Goal: Find specific page/section: Find specific page/section

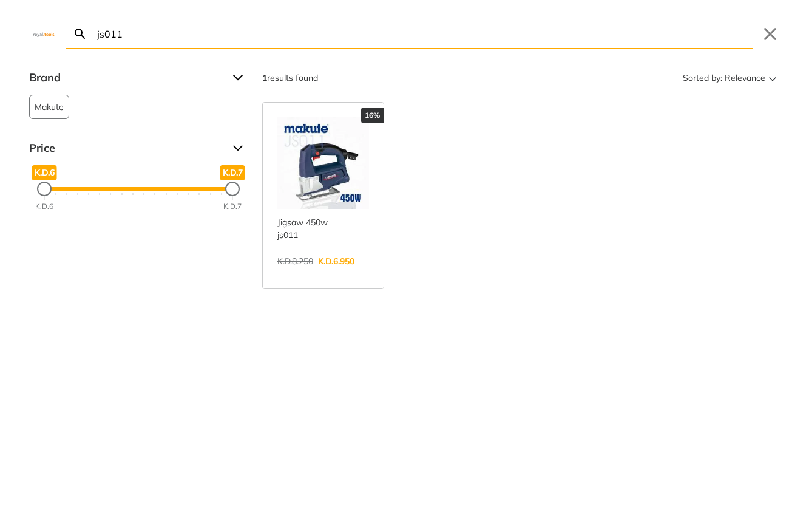
click at [291, 35] on input "js011" at bounding box center [424, 33] width 658 height 29
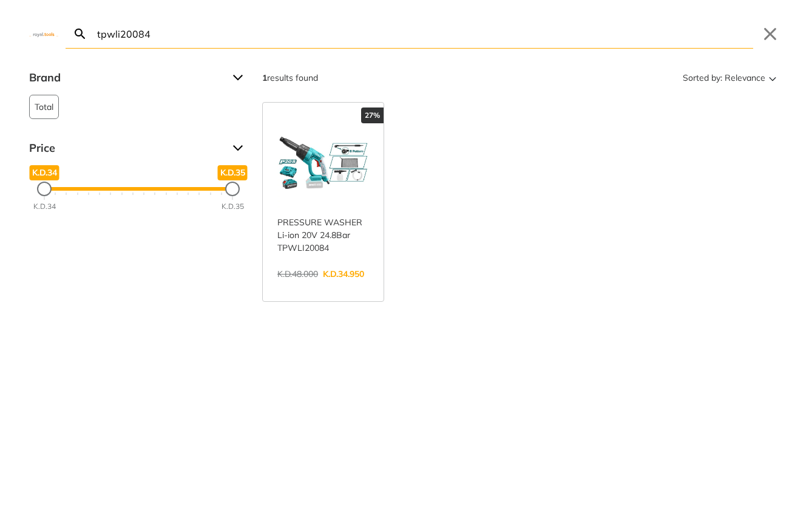
click at [354, 33] on input "tpwli20084" at bounding box center [424, 33] width 658 height 29
type input "4"
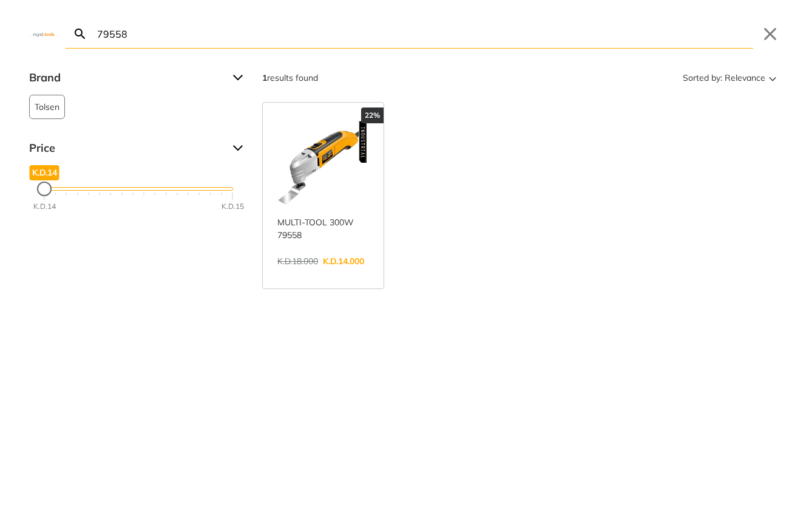
click at [194, 40] on input "79558" at bounding box center [424, 33] width 658 height 29
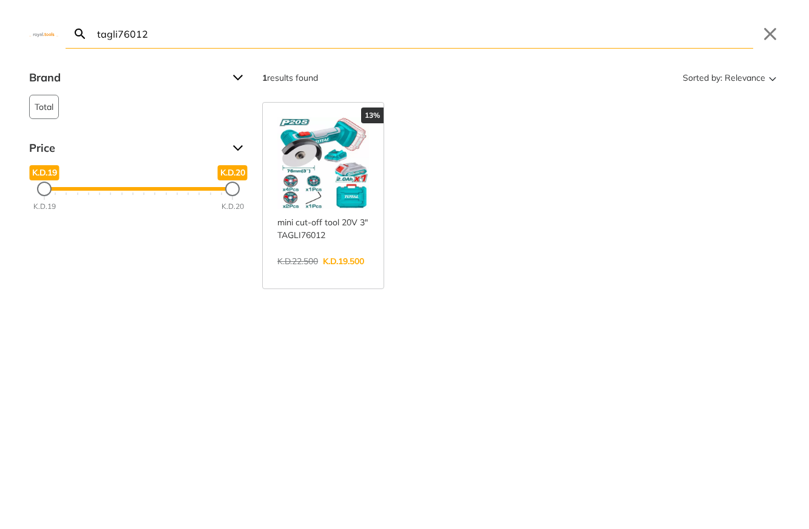
click at [100, 33] on input "tagli76012" at bounding box center [424, 33] width 658 height 29
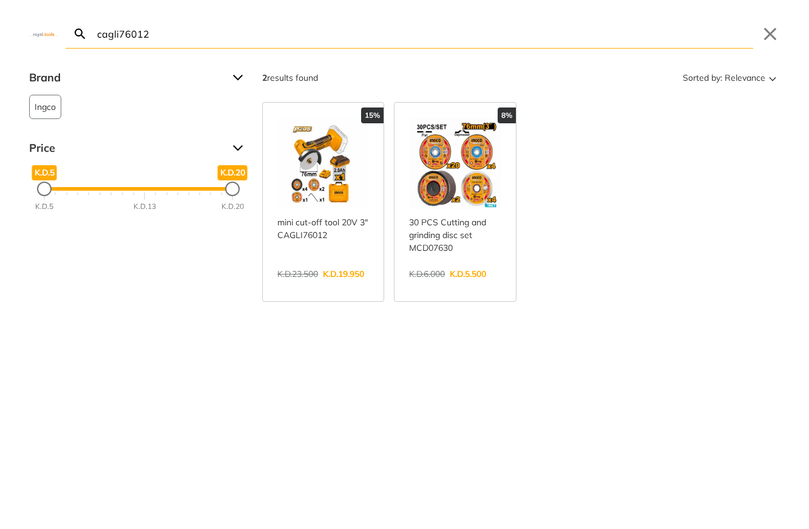
click at [198, 39] on input "cagli76012" at bounding box center [424, 33] width 658 height 29
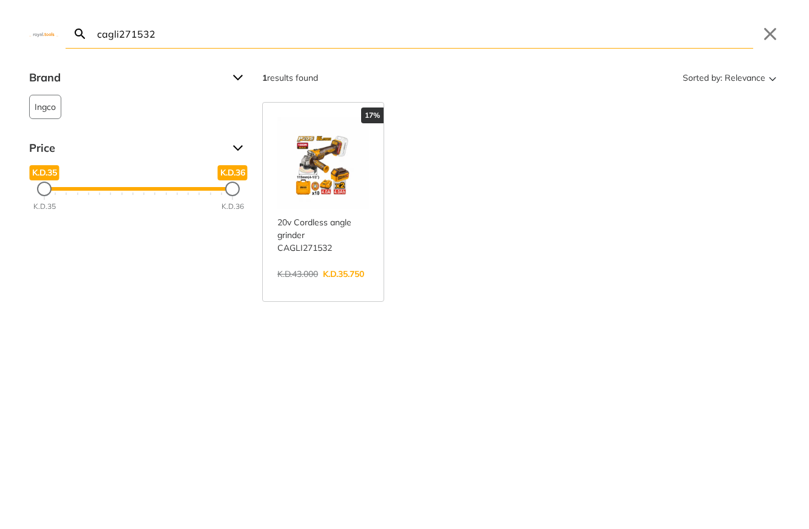
click at [194, 39] on input "cagli271532" at bounding box center [424, 33] width 658 height 29
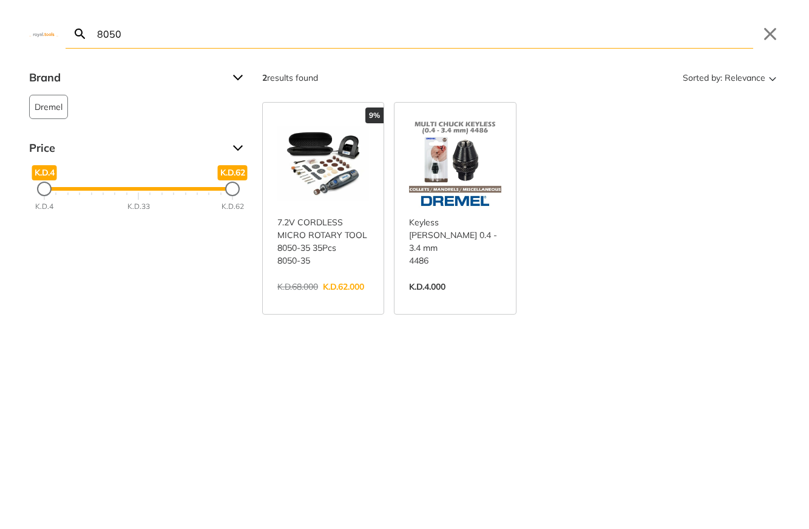
click at [144, 36] on input "8050" at bounding box center [424, 33] width 658 height 29
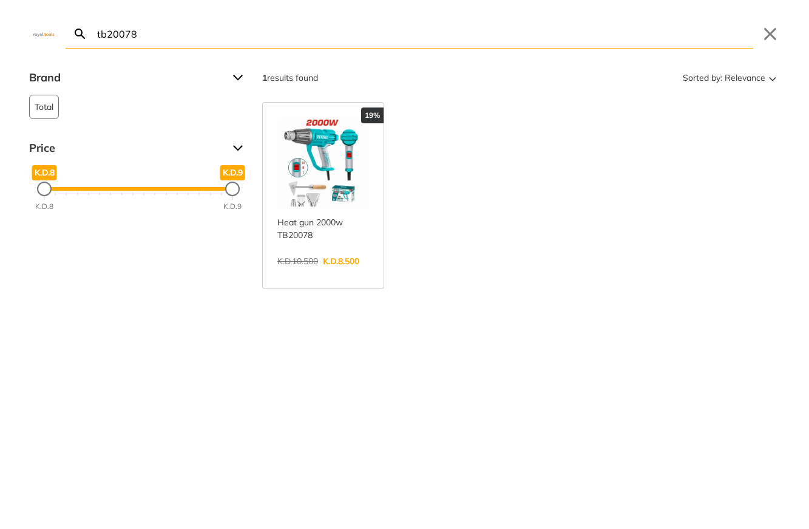
click at [188, 26] on input "tb20078" at bounding box center [424, 33] width 658 height 29
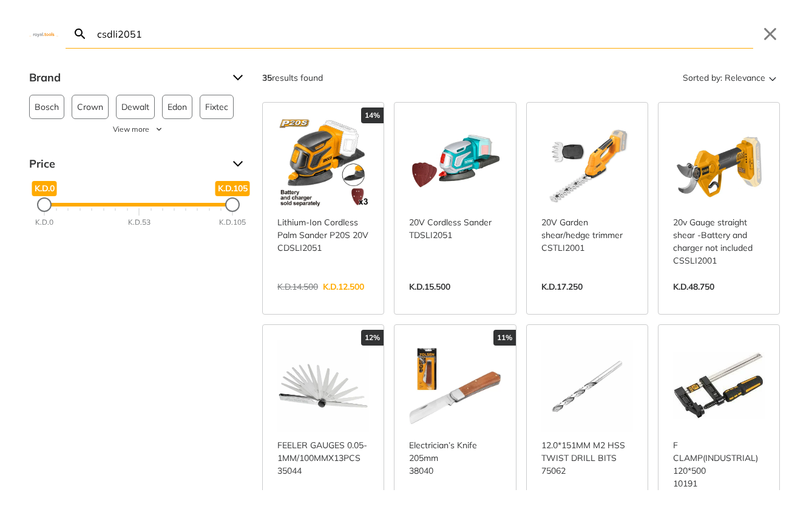
click at [159, 32] on input "csdli2051" at bounding box center [424, 33] width 658 height 29
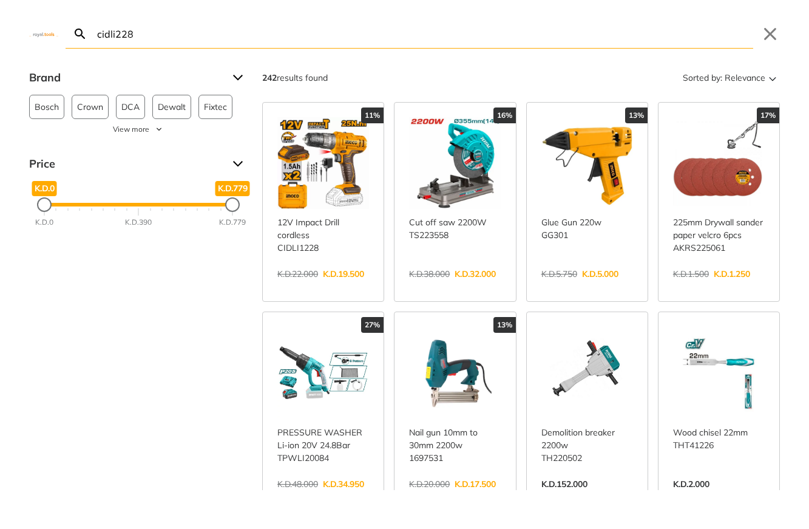
click at [197, 29] on input "cidli228" at bounding box center [424, 33] width 658 height 29
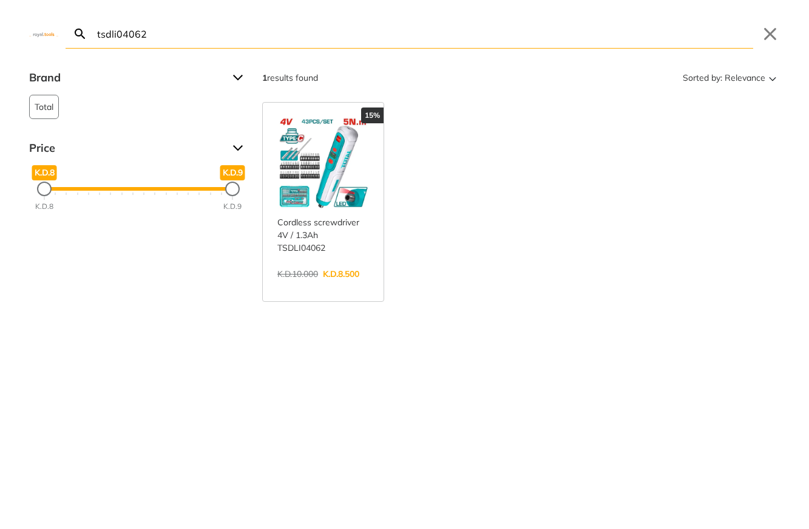
click at [269, 30] on input "tsdli04062" at bounding box center [424, 33] width 658 height 29
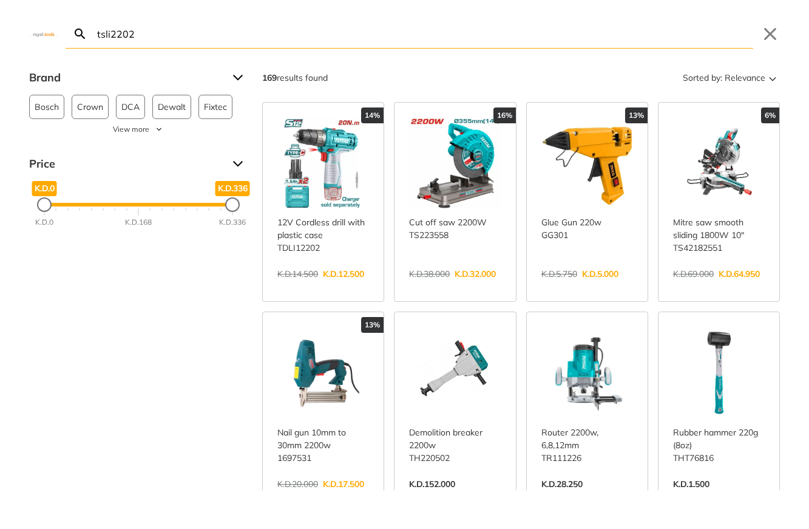
type input "tsli2202"
